Goal: Transaction & Acquisition: Purchase product/service

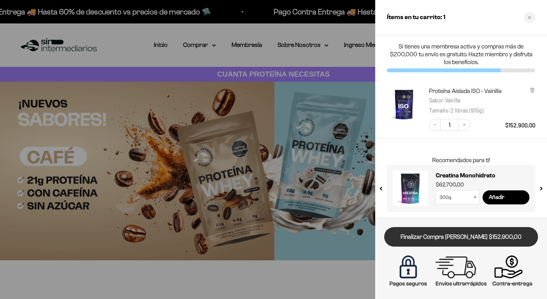
click at [445, 240] on link "Finalizar Compra [PERSON_NAME] $152.900,00" at bounding box center [461, 237] width 154 height 20
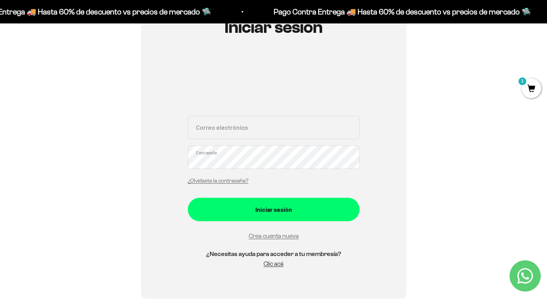
scroll to position [102, 0]
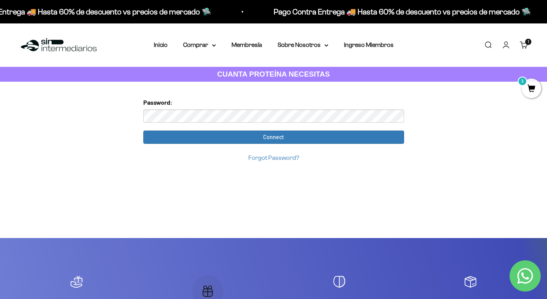
click at [287, 157] on link "Forgot Password?" at bounding box center [273, 157] width 51 height 7
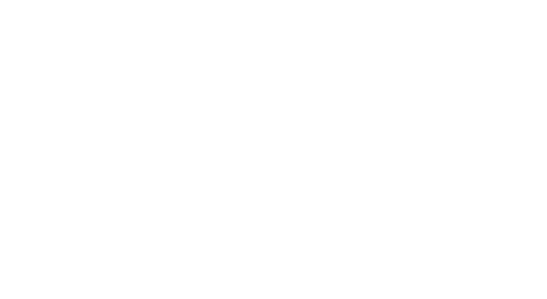
scroll to position [88, 0]
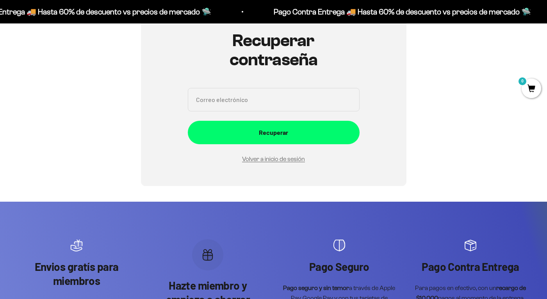
click at [261, 93] on input "Correo electrónico" at bounding box center [274, 99] width 172 height 23
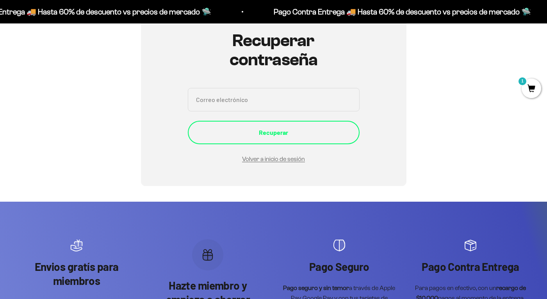
type input "estrada.a.8b@gmail.com"
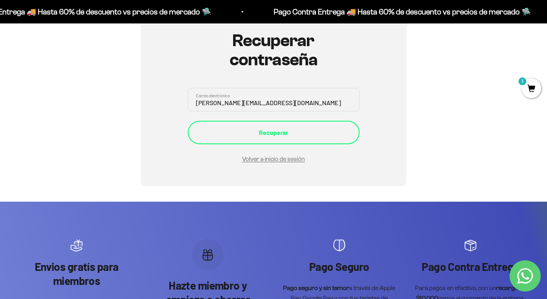
click at [273, 130] on div "Recuperar" at bounding box center [274, 132] width 141 height 10
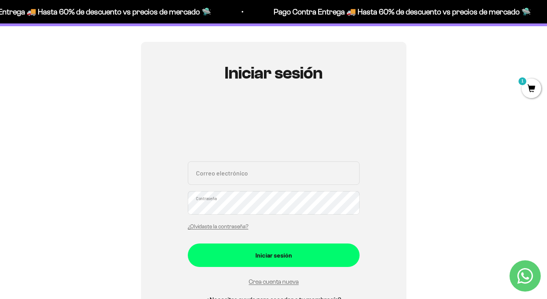
scroll to position [64, 0]
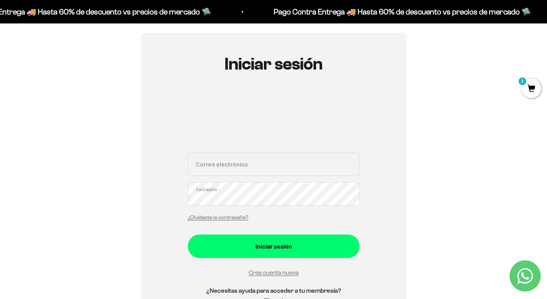
click at [222, 220] on div "¿Olvidaste la contraseña?" at bounding box center [218, 217] width 61 height 10
click at [220, 217] on link "¿Olvidaste la contraseña?" at bounding box center [218, 217] width 61 height 6
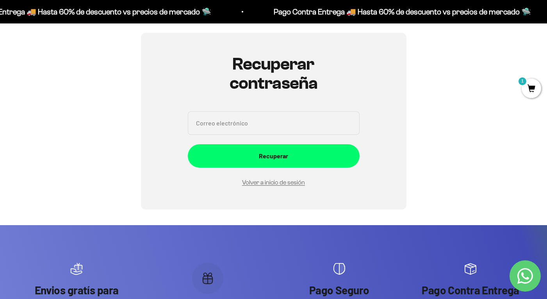
click at [230, 118] on input "Correo electrónico" at bounding box center [274, 122] width 172 height 23
type input "estrada.a.8b@gmail.com"
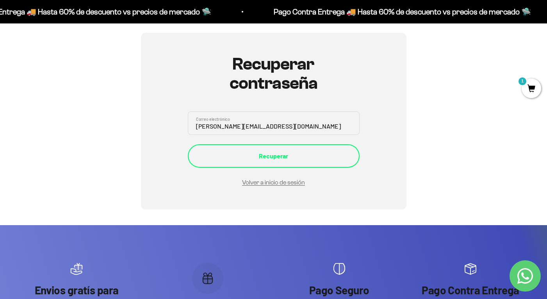
click at [273, 151] on div "Recuperar" at bounding box center [274, 156] width 141 height 10
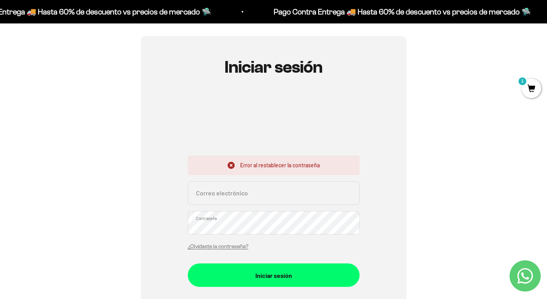
scroll to position [63, 0]
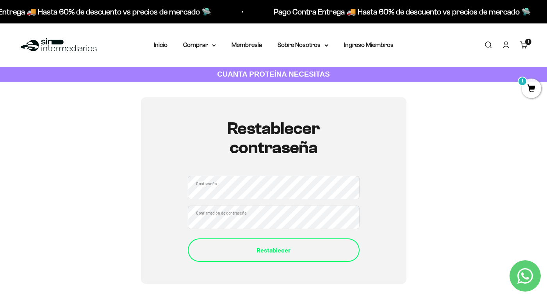
click at [288, 245] on div "Restablecer" at bounding box center [274, 250] width 141 height 10
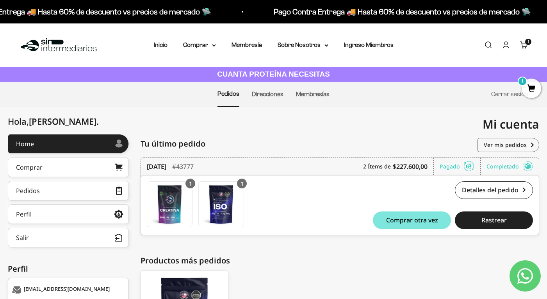
click at [528, 88] on span "1" at bounding box center [532, 89] width 20 height 20
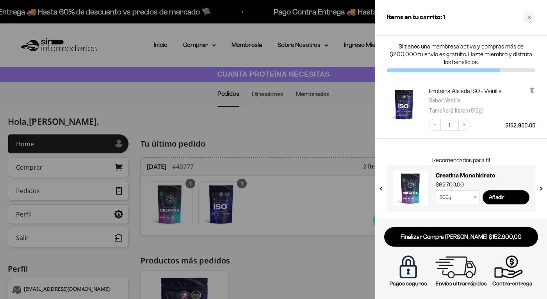
click at [505, 190] on input "Añadir" at bounding box center [506, 197] width 47 height 14
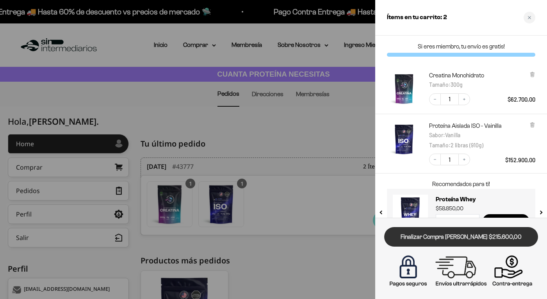
click at [489, 237] on link "Finalizar Compra [PERSON_NAME] $215.600,00" at bounding box center [461, 237] width 154 height 20
